Goal: Task Accomplishment & Management: Use online tool/utility

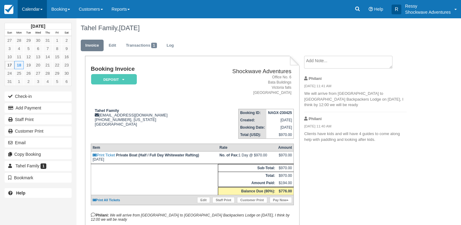
click at [29, 7] on link "Calendar" at bounding box center [32, 9] width 29 height 18
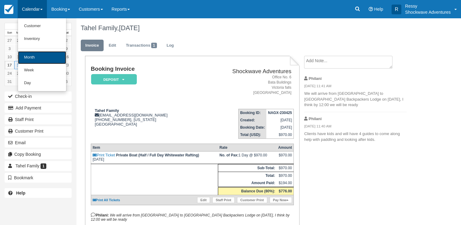
click at [38, 60] on link "Month" at bounding box center [42, 57] width 48 height 13
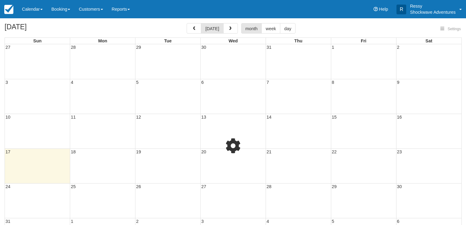
select select
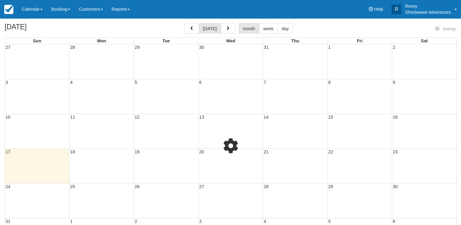
select select
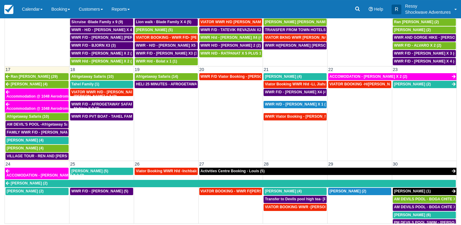
scroll to position [244, 0]
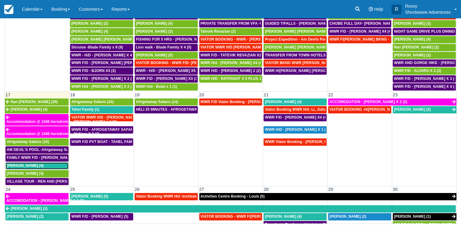
click at [33, 163] on span "Kerry Bluett (4)" at bounding box center [25, 165] width 37 height 4
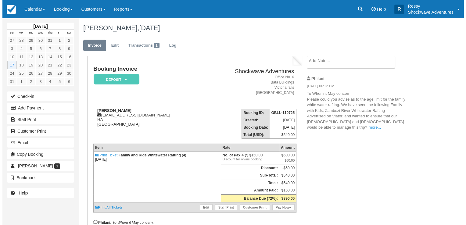
scroll to position [61, 0]
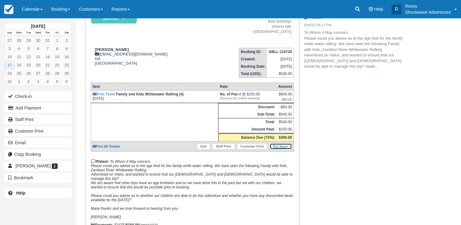
click at [287, 147] on icon at bounding box center [288, 146] width 2 height 3
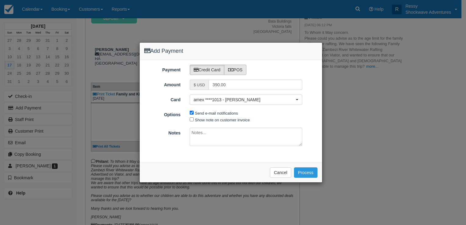
click at [245, 70] on label "POS" at bounding box center [235, 70] width 23 height 10
radio input "true"
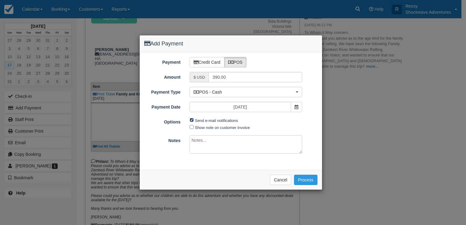
click at [191, 120] on input "Send e-mail notifications" at bounding box center [192, 120] width 4 height 4
checkbox input "false"
click at [199, 145] on textarea at bounding box center [246, 144] width 113 height 18
type textarea "paid cash"
click at [304, 180] on button "Process" at bounding box center [305, 180] width 23 height 10
